Goal: Contribute content

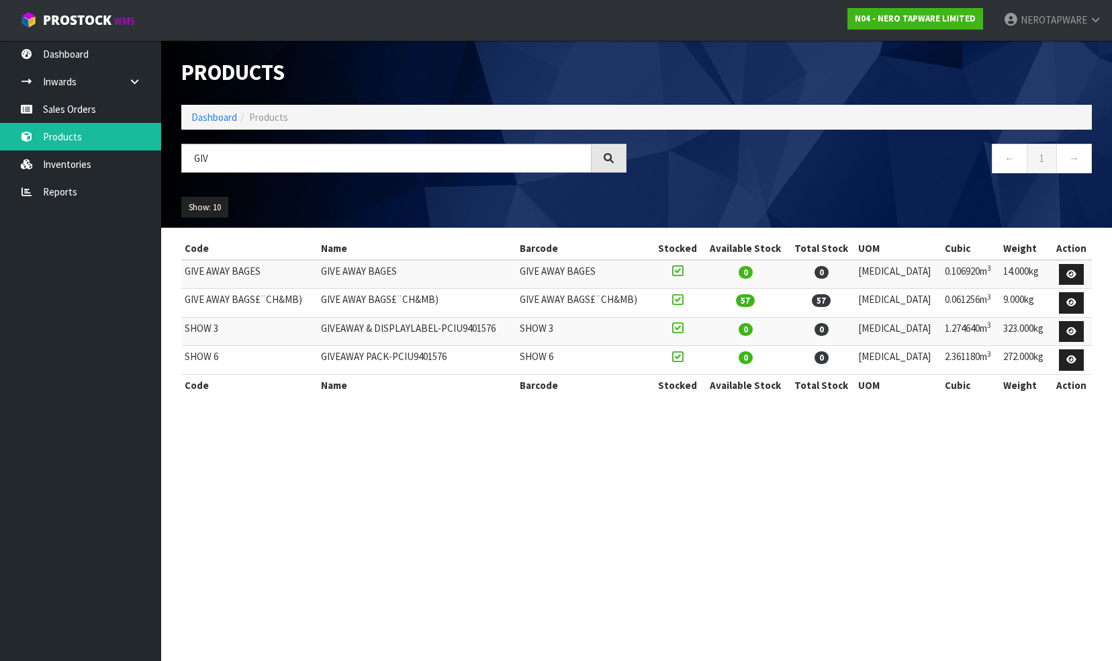
click at [228, 161] on input "GIV" at bounding box center [386, 158] width 410 height 29
type input "G"
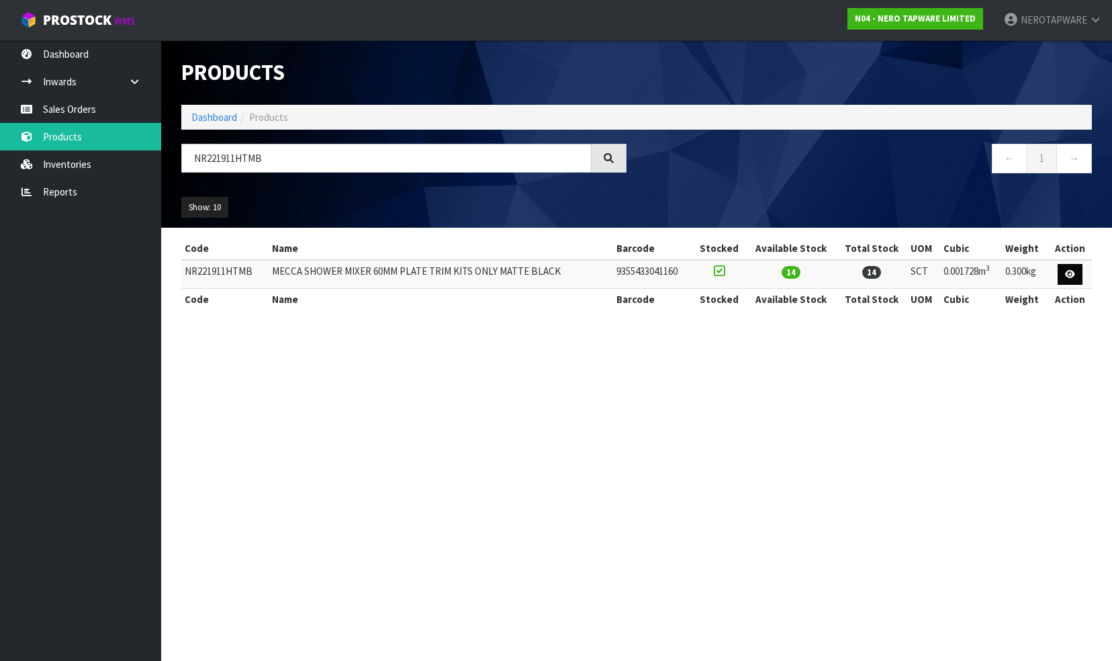
type input "NR221911HTMB"
click at [1070, 273] on icon at bounding box center [1070, 274] width 10 height 9
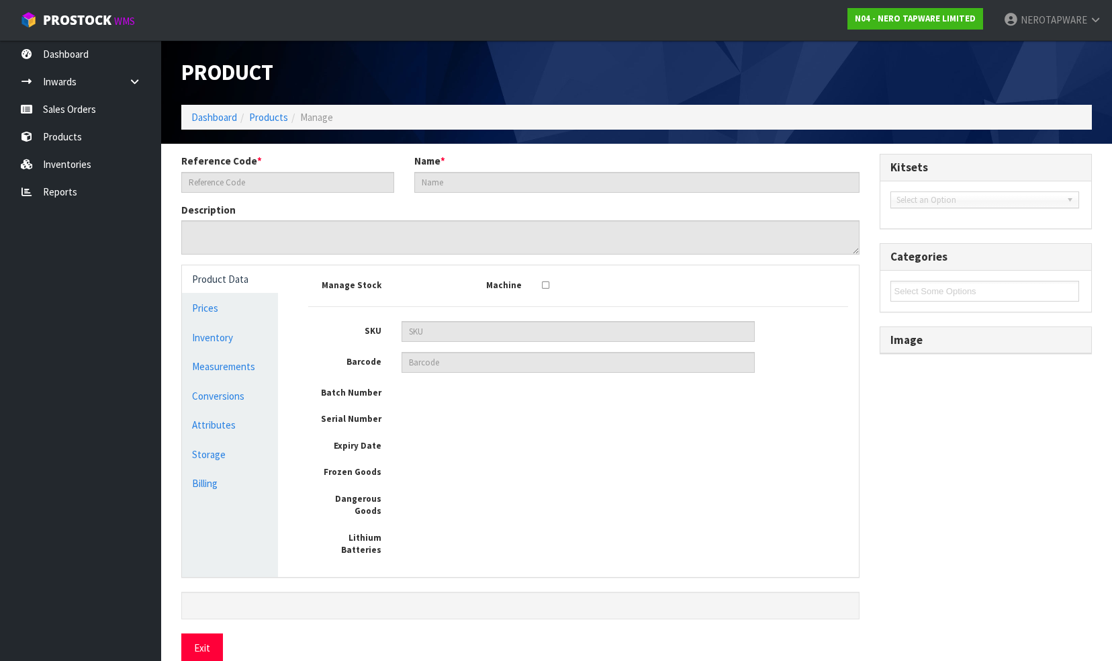
type input "NR221911HTMB"
type input "MECCA SHOWER MIXER 60MM PLATE TRIM KITS ONLY MATTE BLACK"
type input "9355433041160"
type input "18"
type input "12"
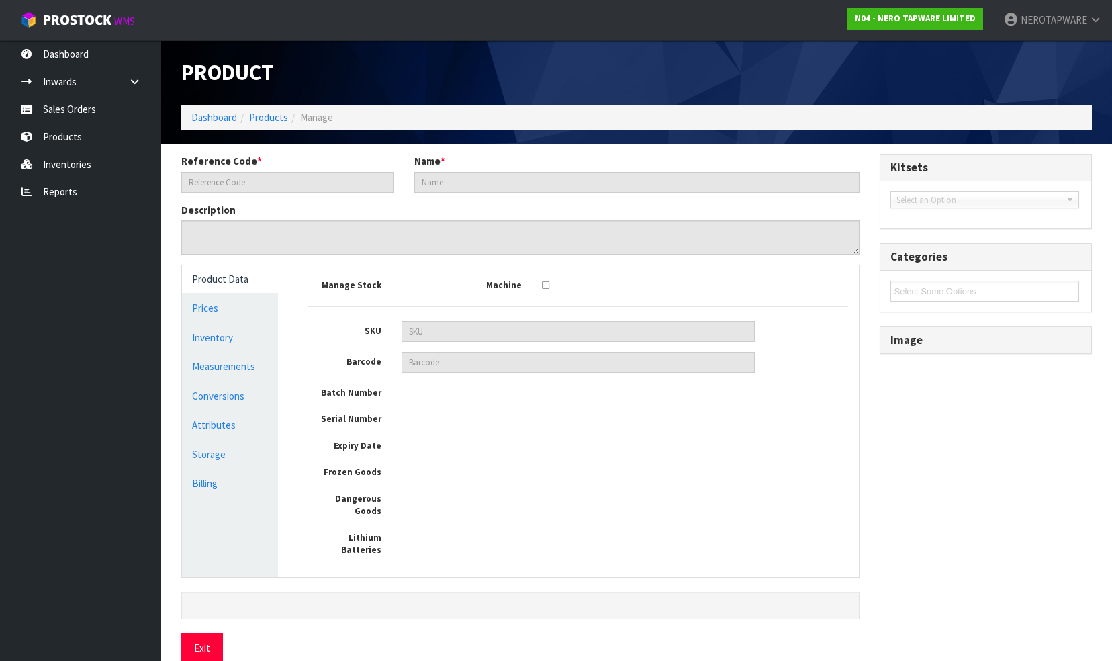
type input "8"
type input "0.001728"
type input "0.3"
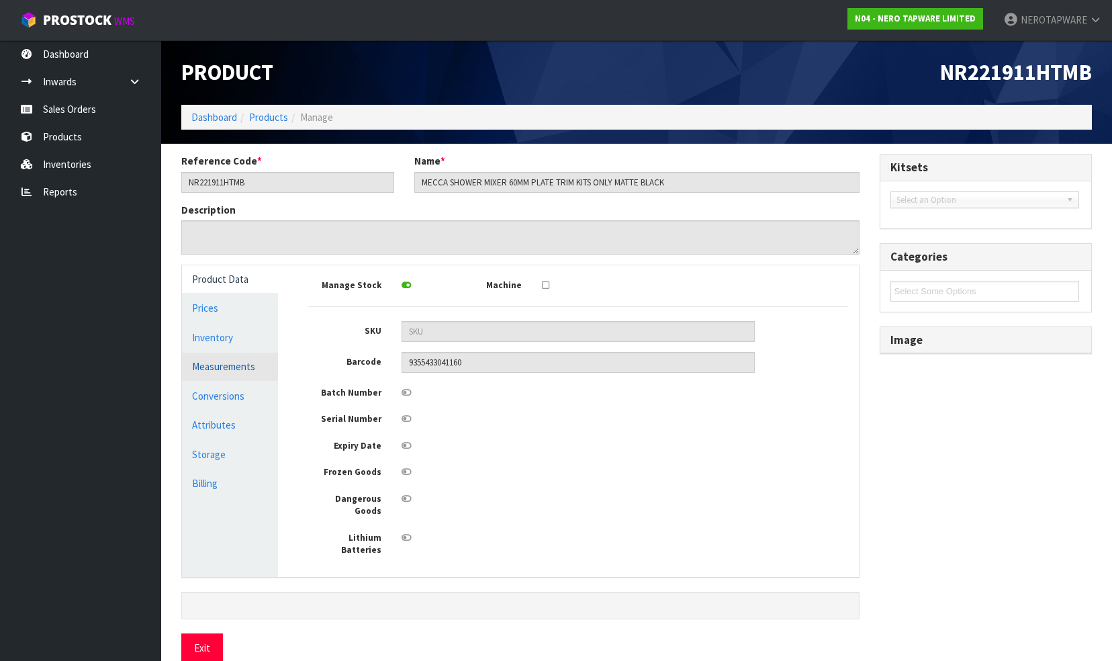
click at [202, 367] on link "Measurements" at bounding box center [230, 367] width 96 height 28
